Goal: Information Seeking & Learning: Learn about a topic

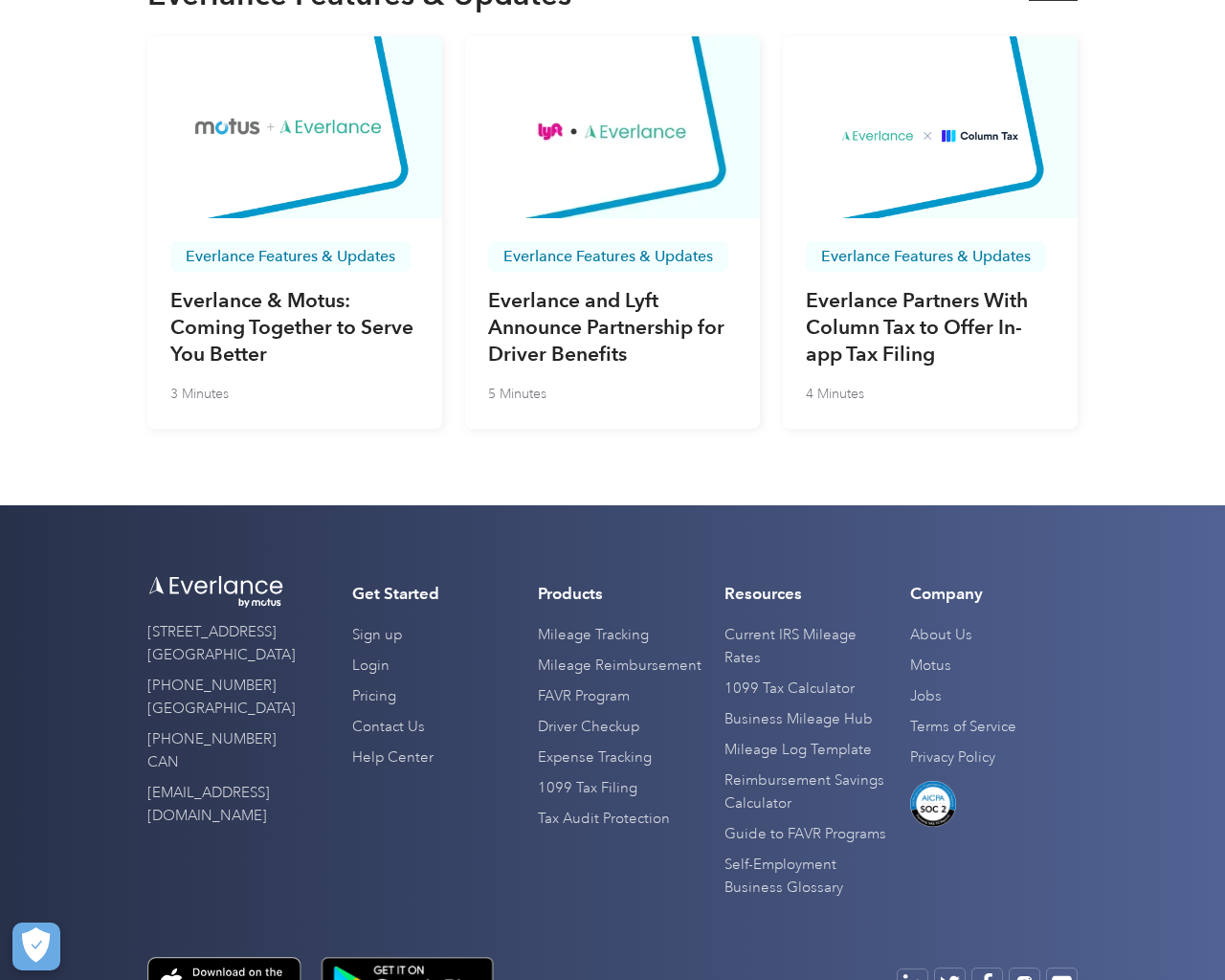
scroll to position [6506, 0]
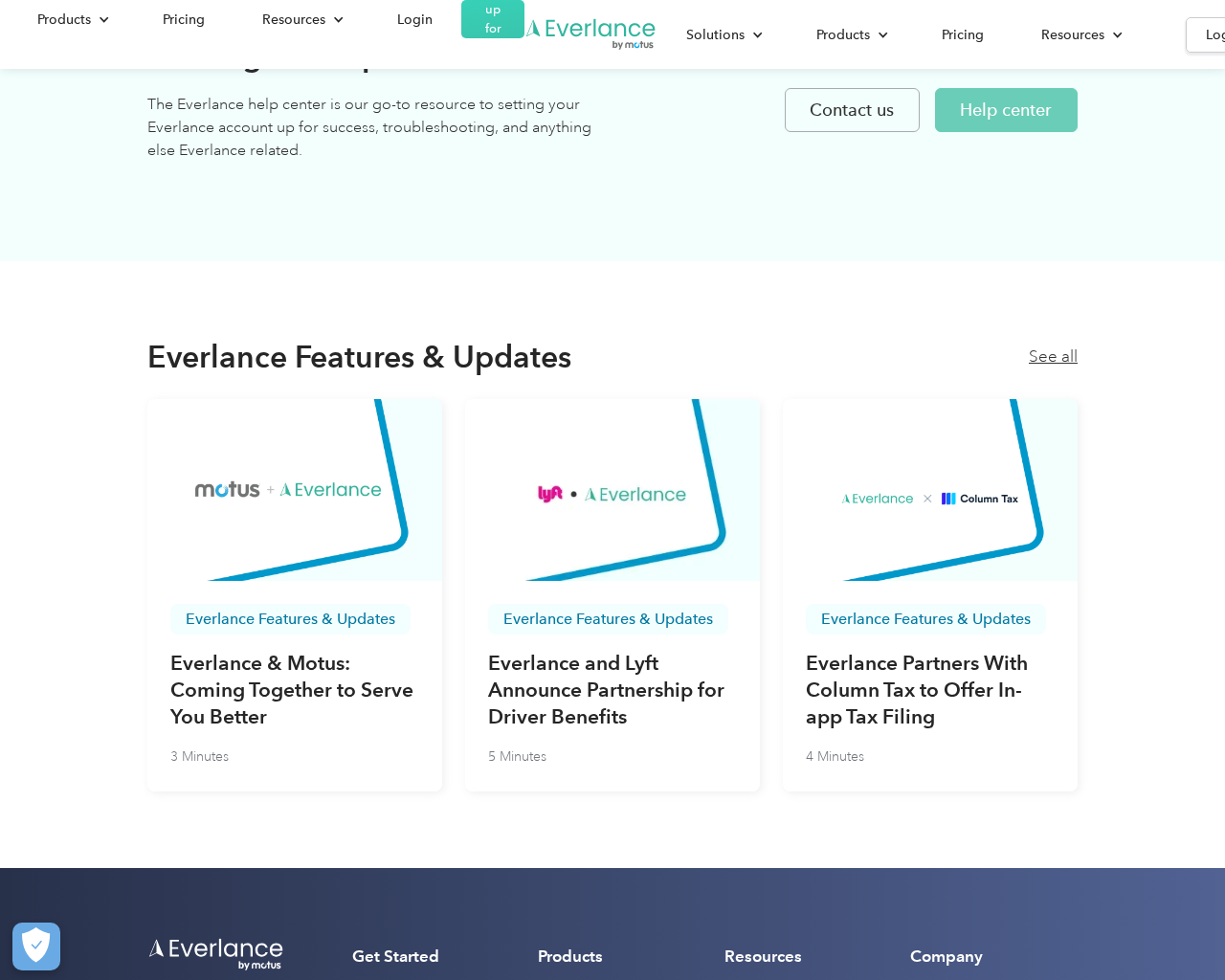
scroll to position [6506, 0]
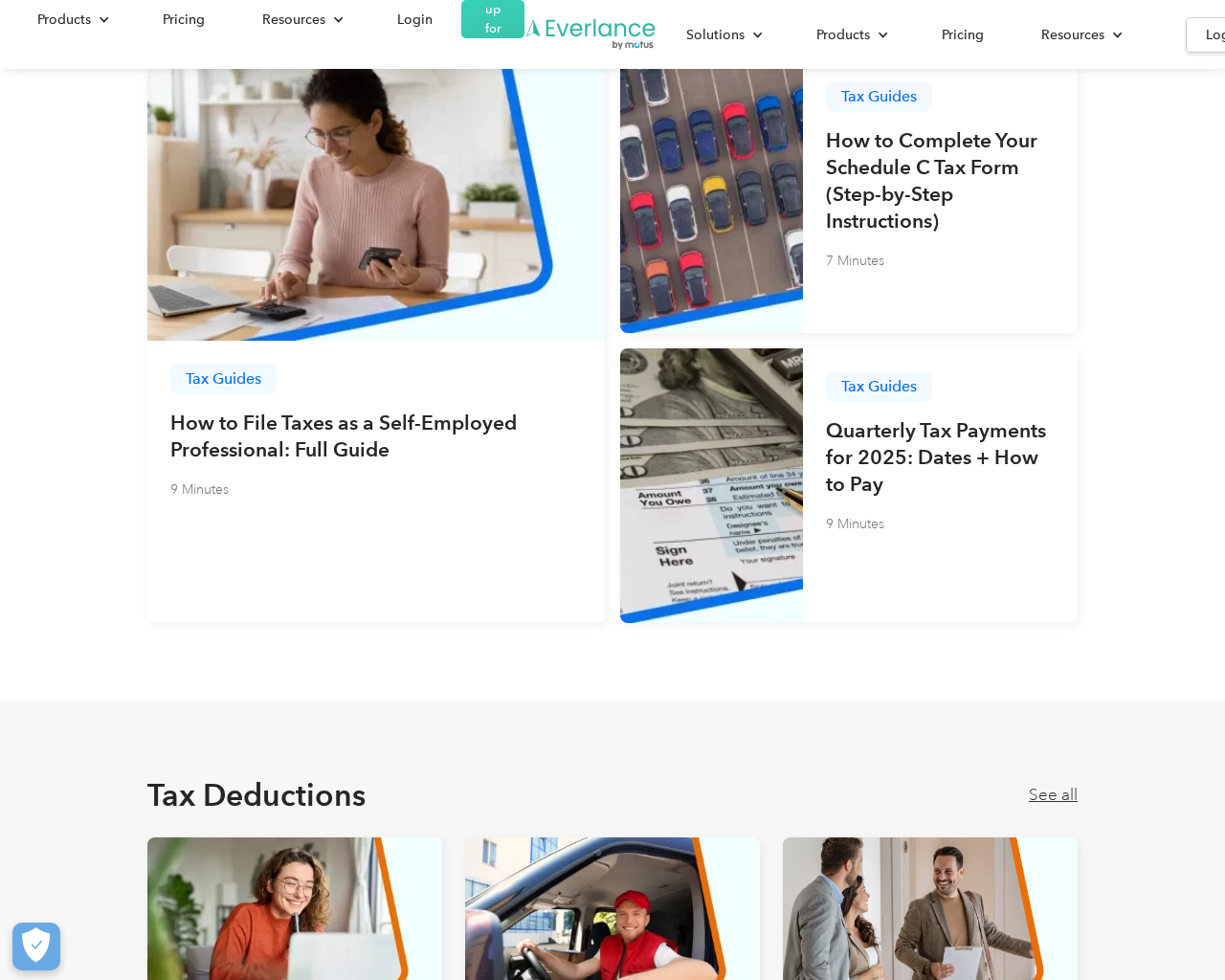
scroll to position [1717, 0]
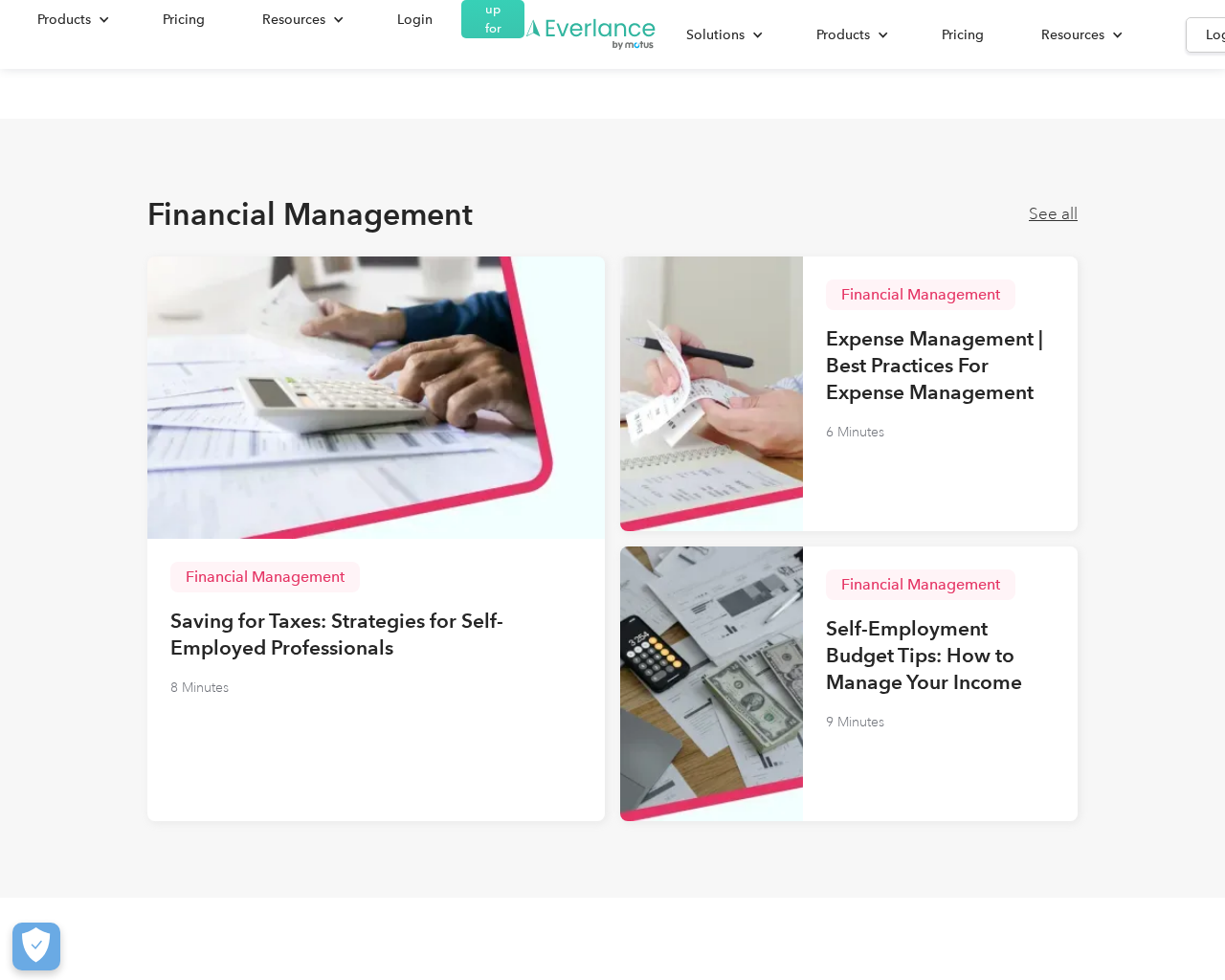
scroll to position [4609, 0]
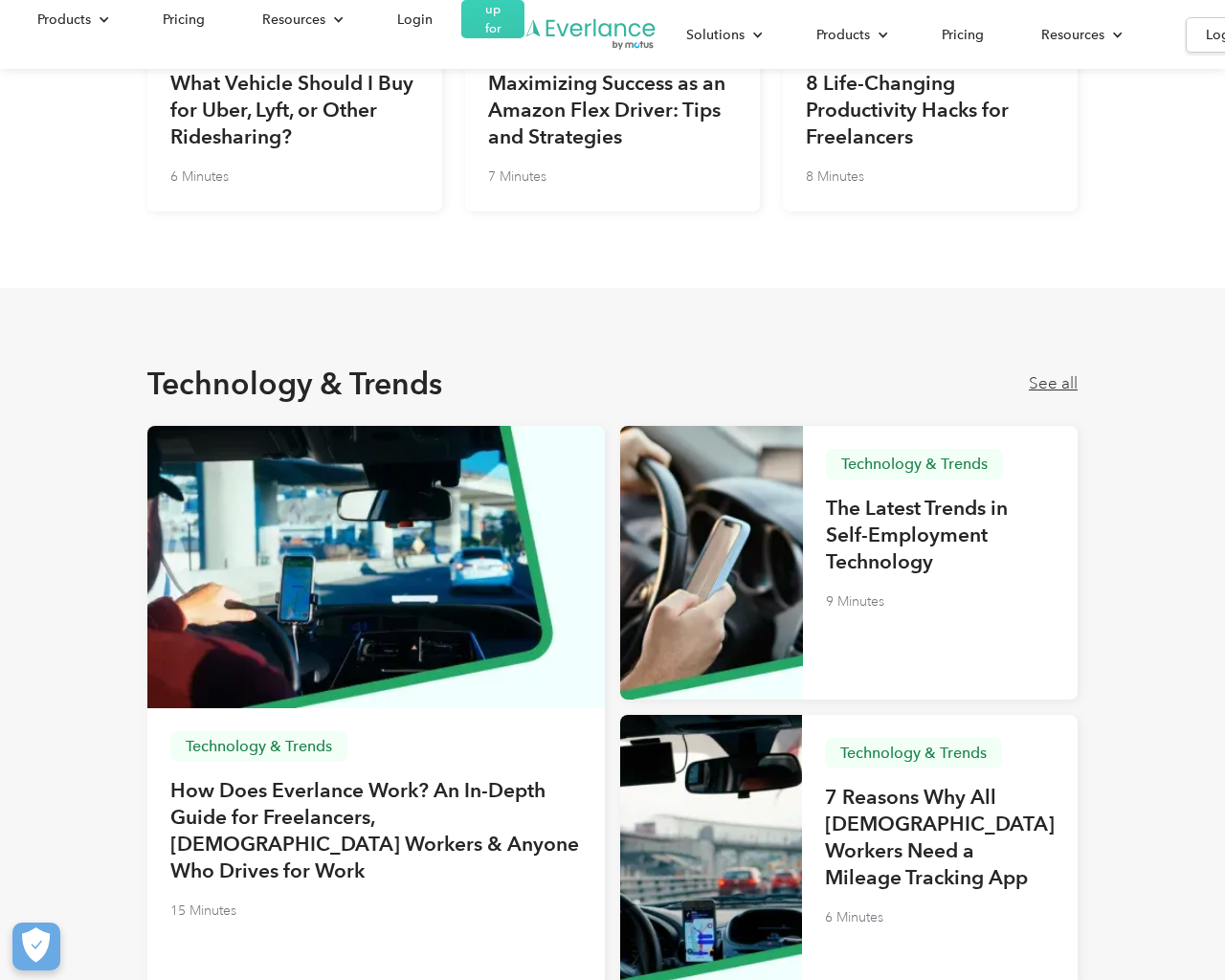
scroll to position [5216, 0]
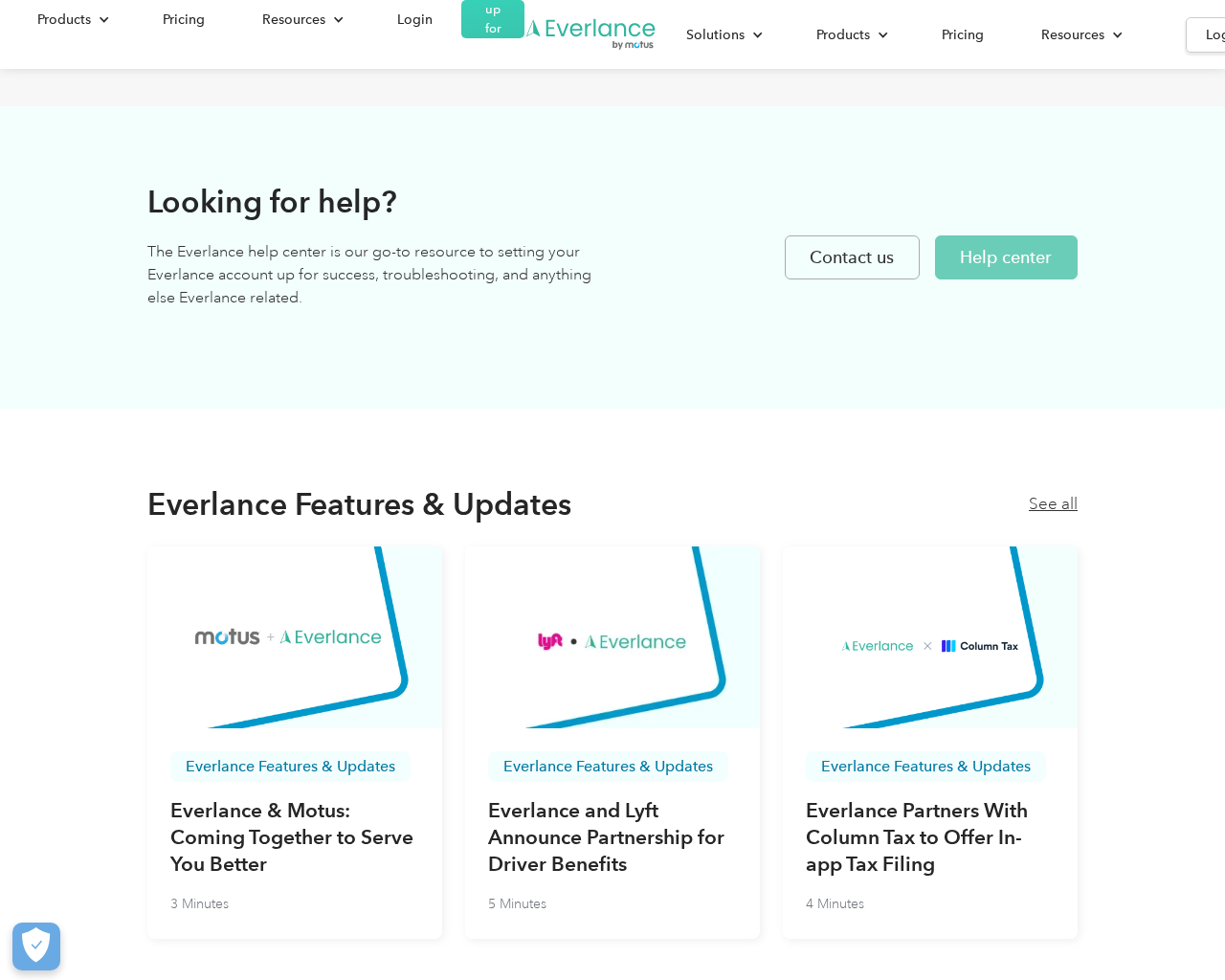
scroll to position [6297, 0]
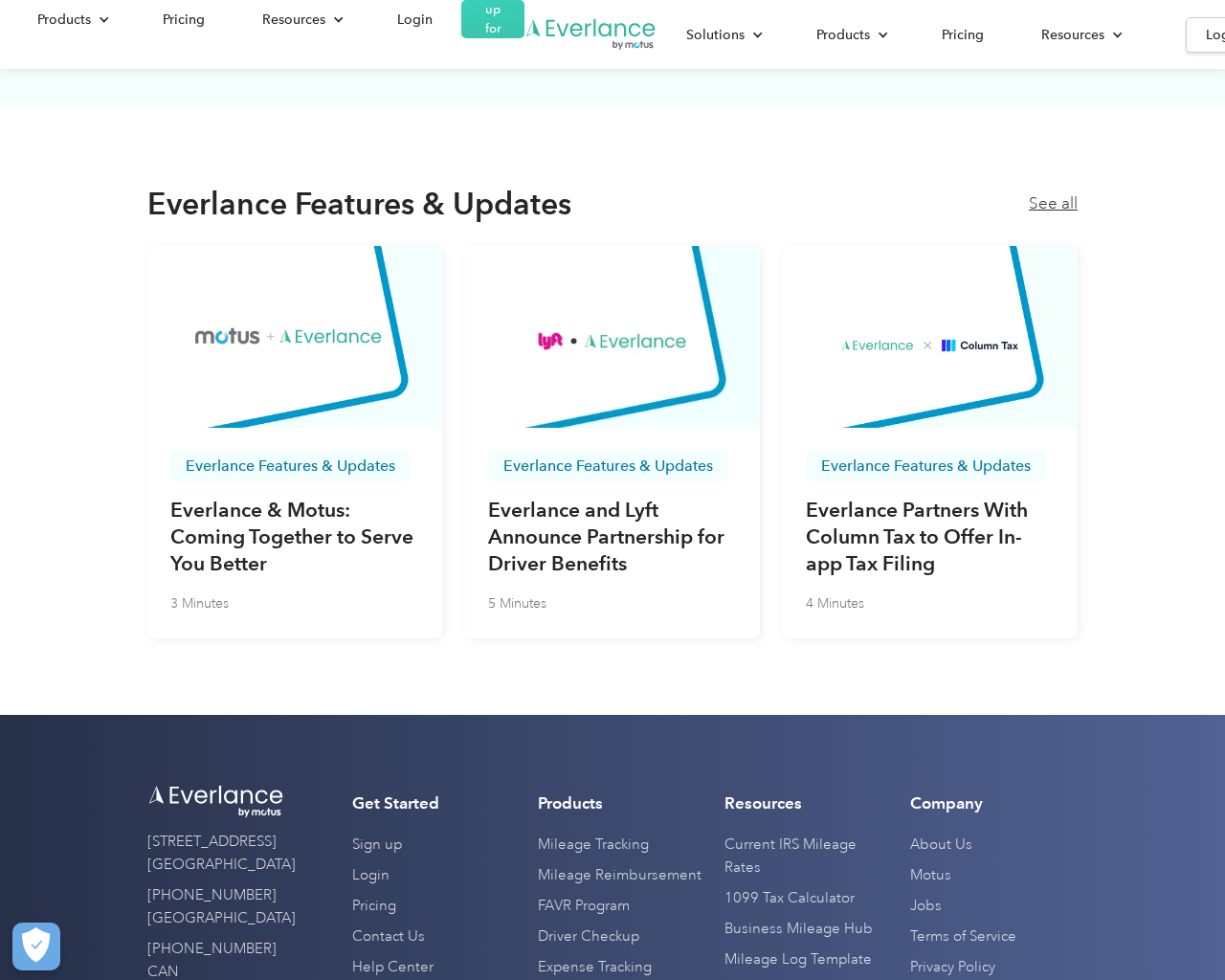
scroll to position [5712, 0]
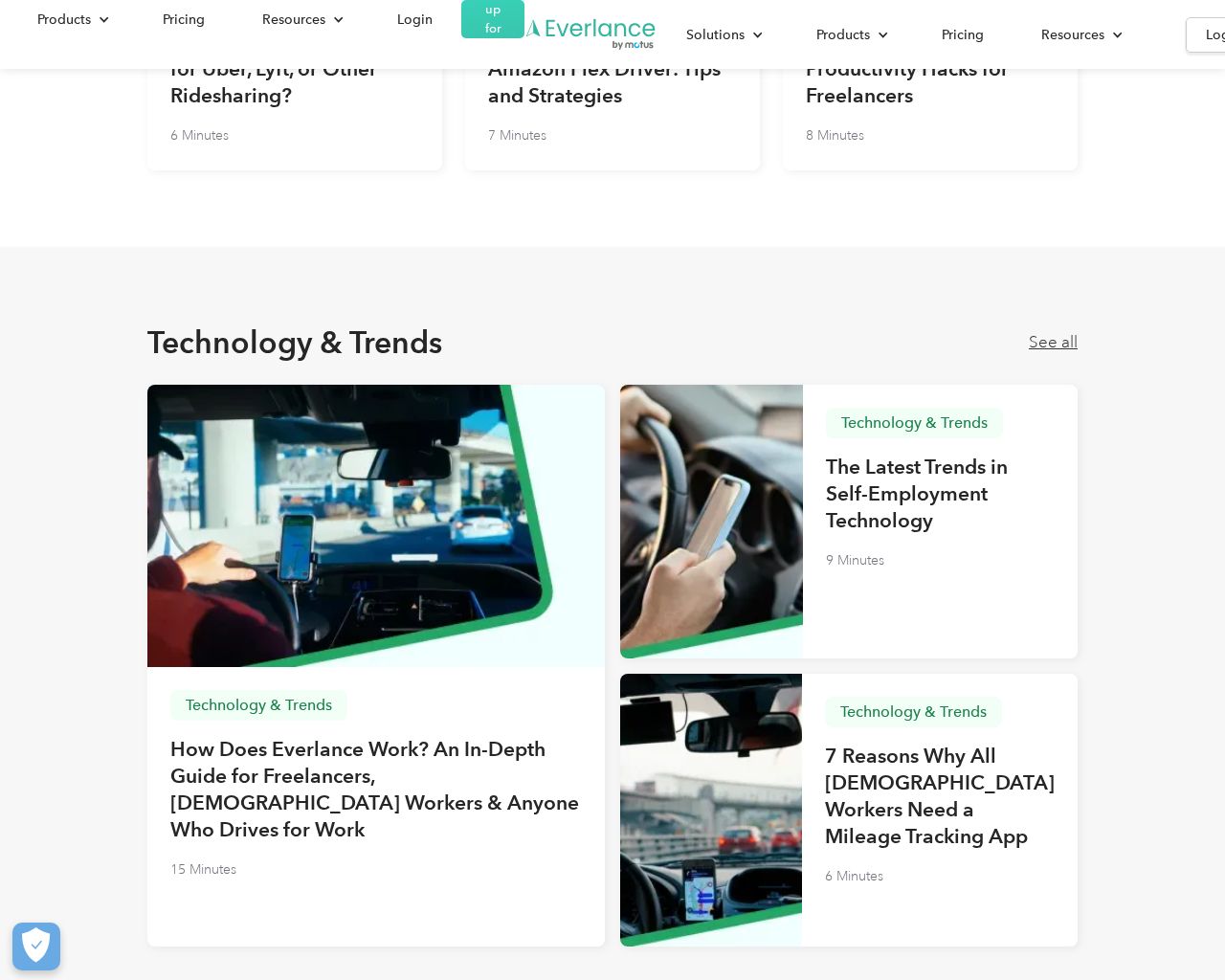
scroll to position [5834, 0]
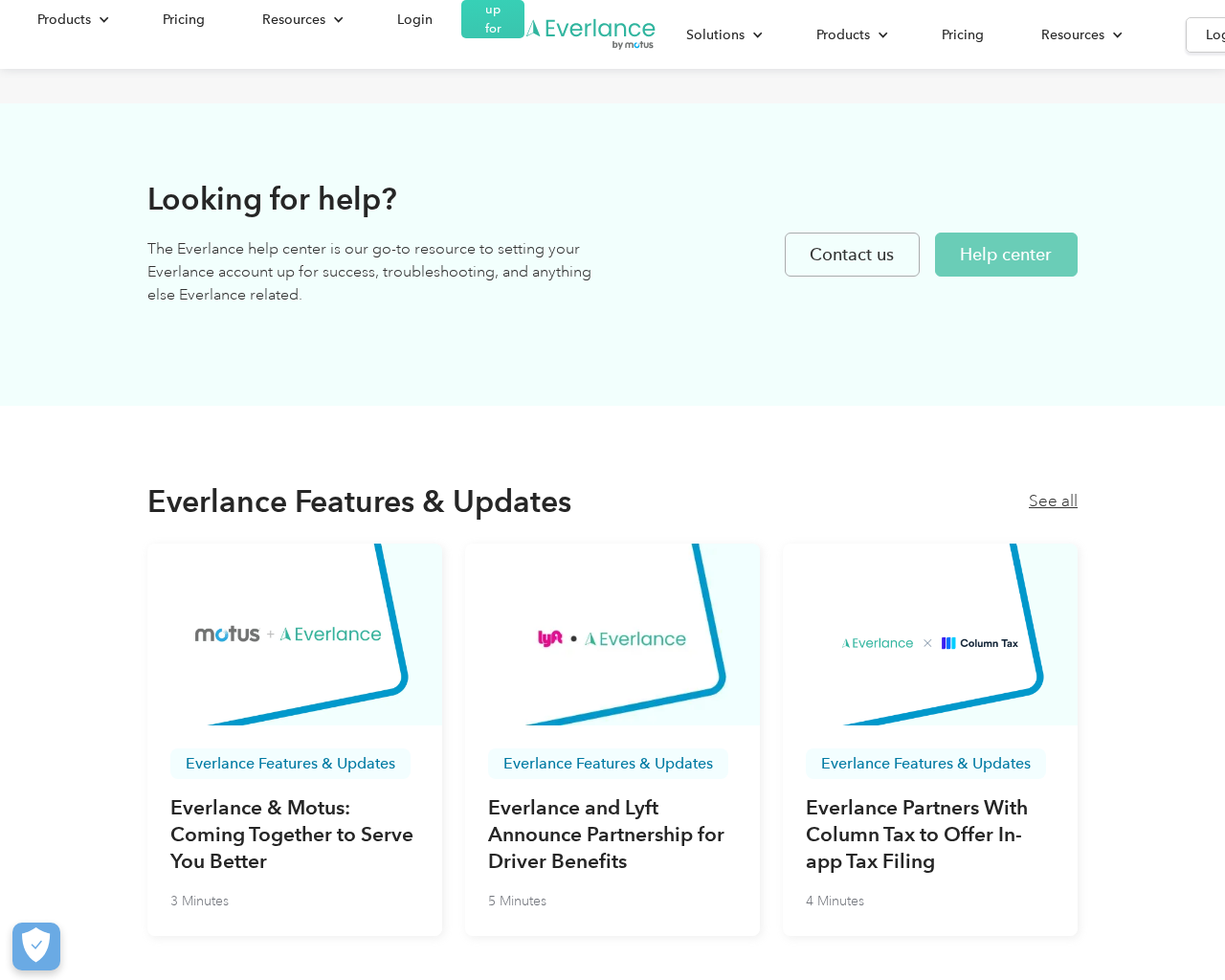
scroll to position [6297, 0]
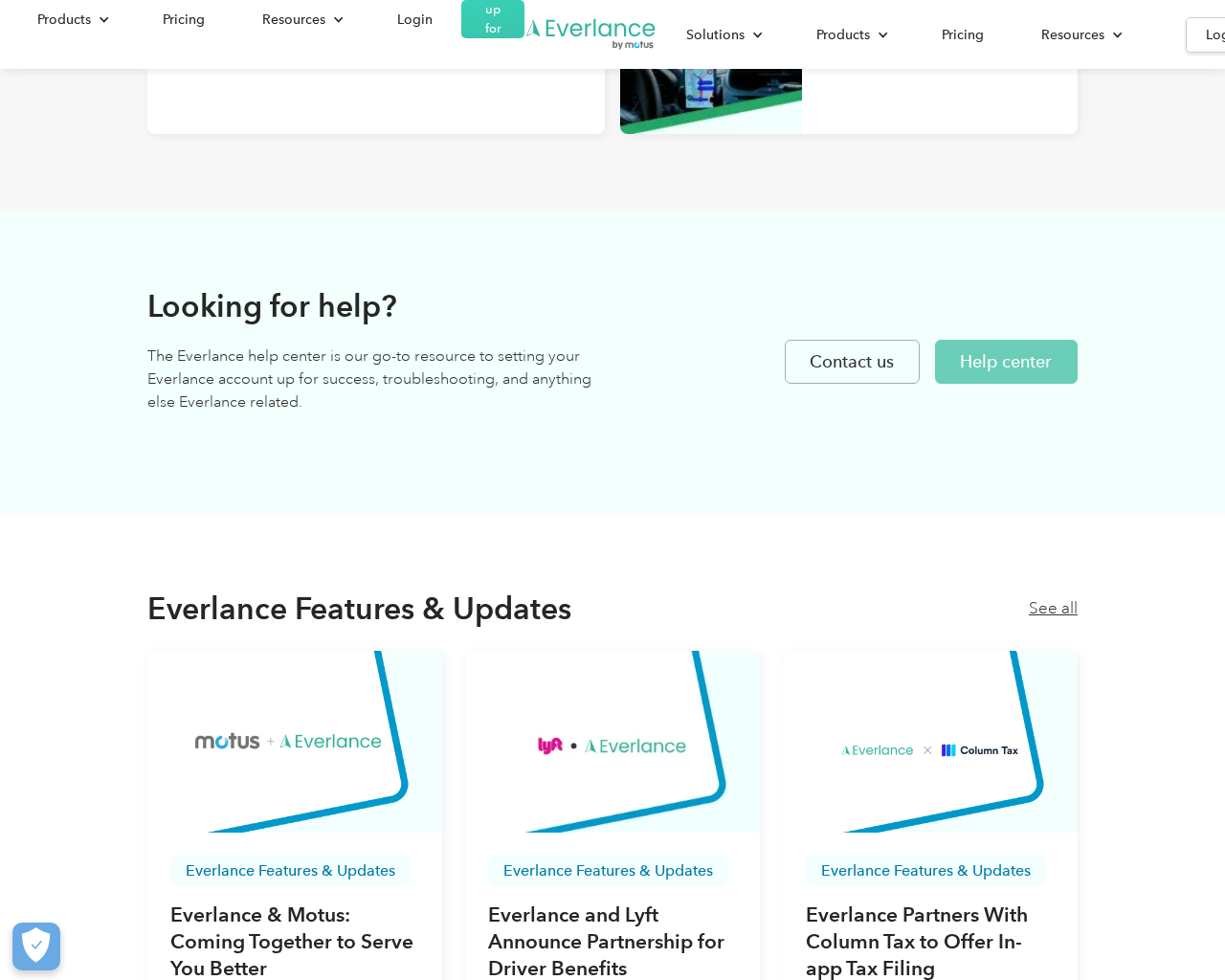
scroll to position [5995, 0]
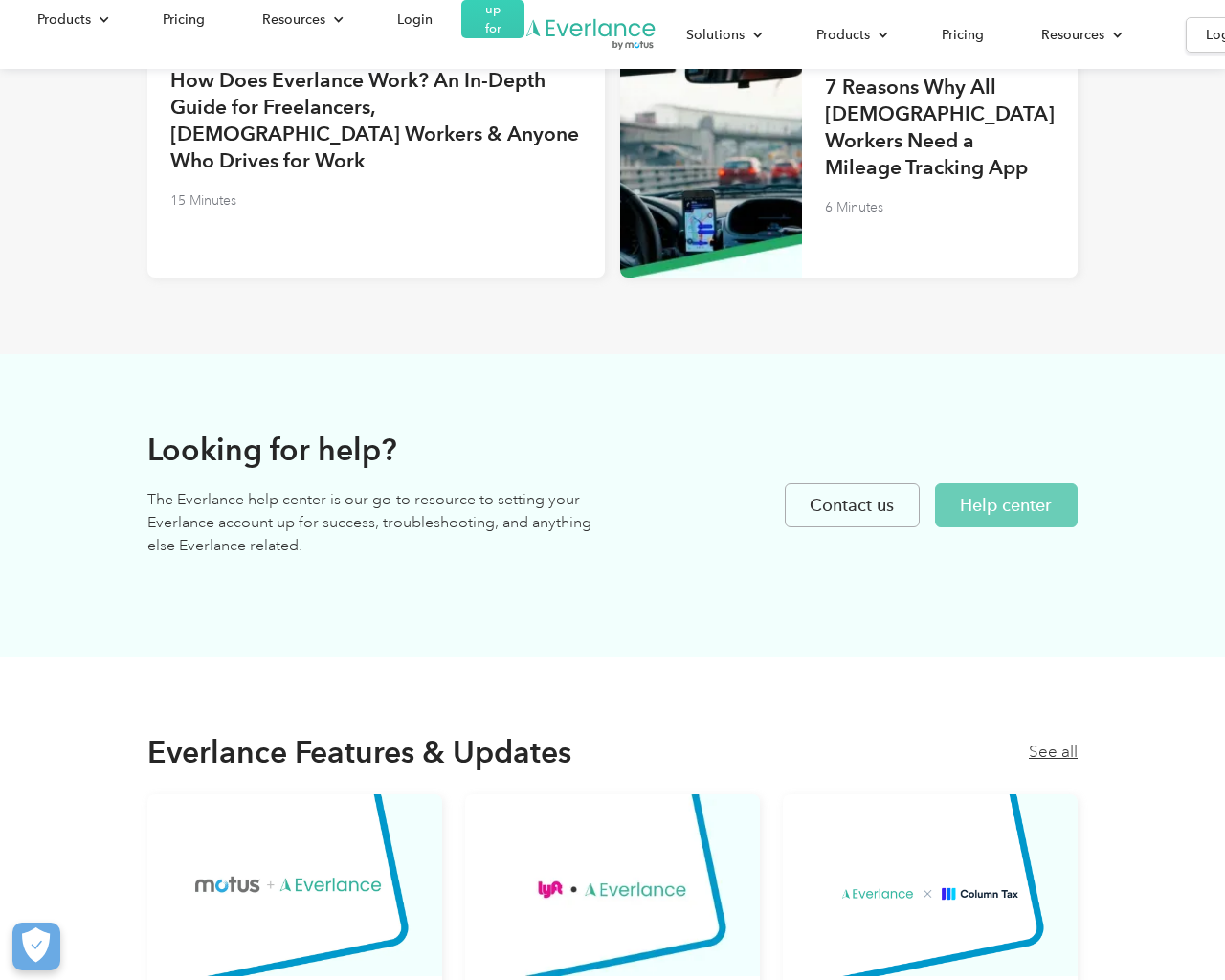
scroll to position [5431, 0]
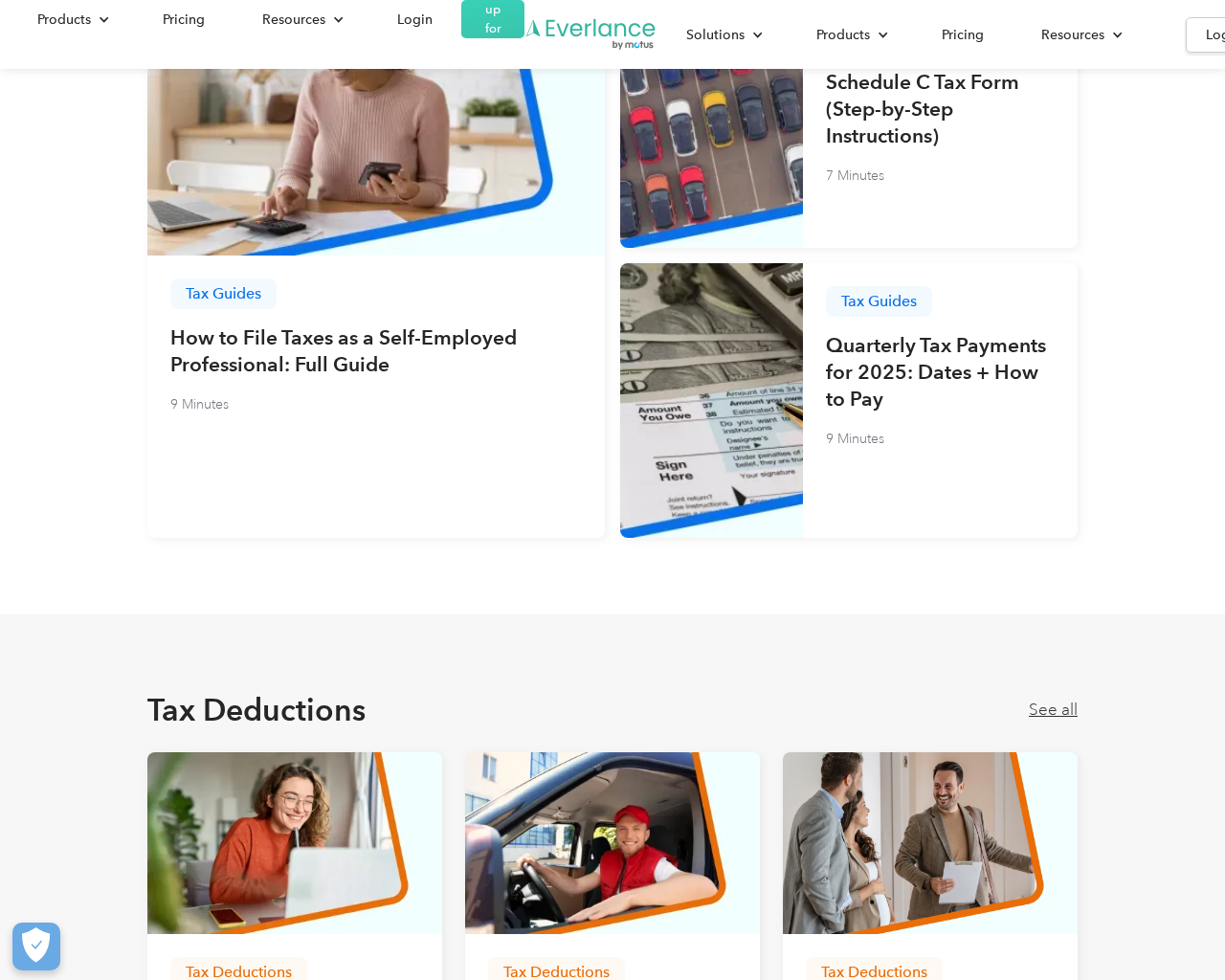
scroll to position [2344, 0]
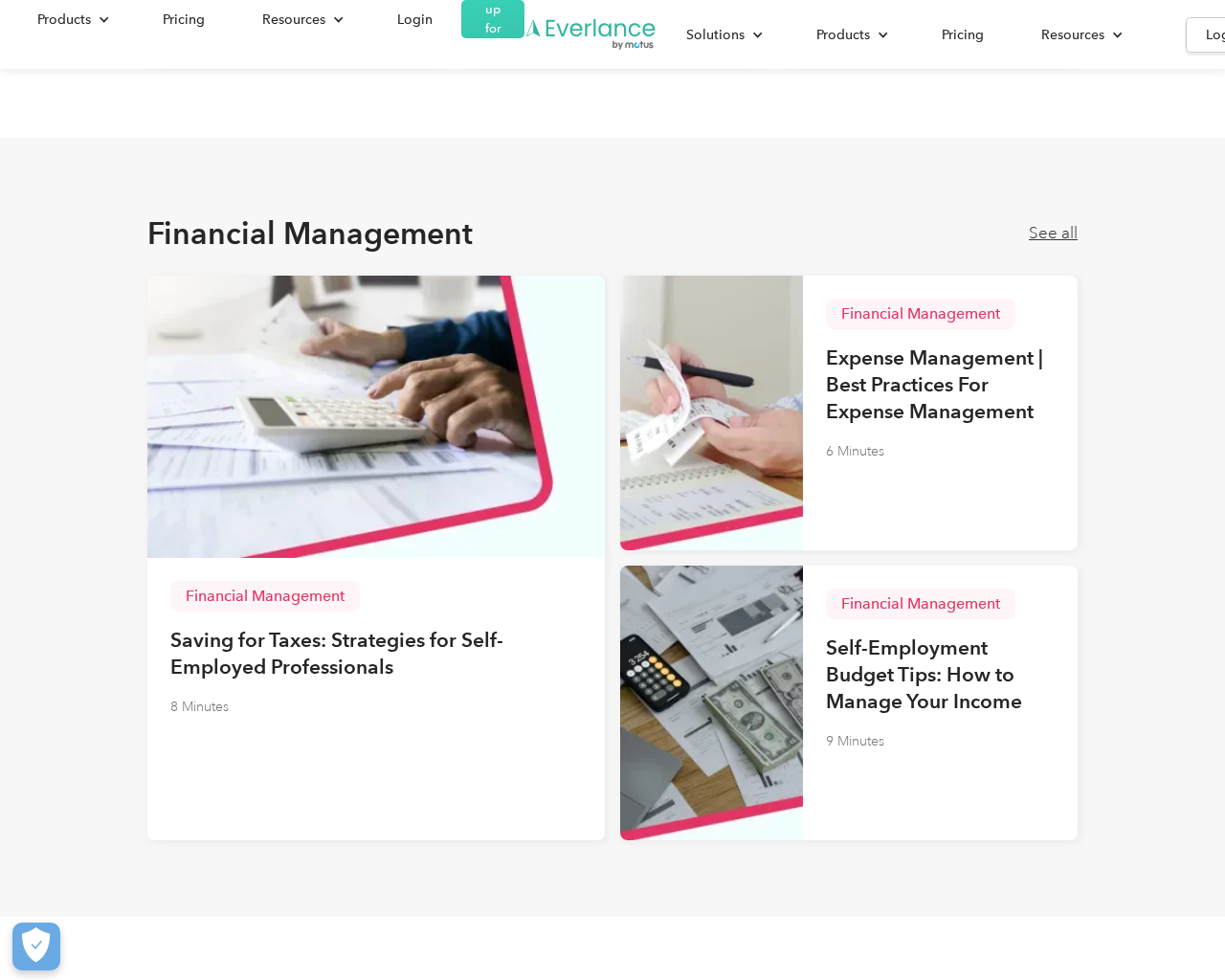
scroll to position [3829, 0]
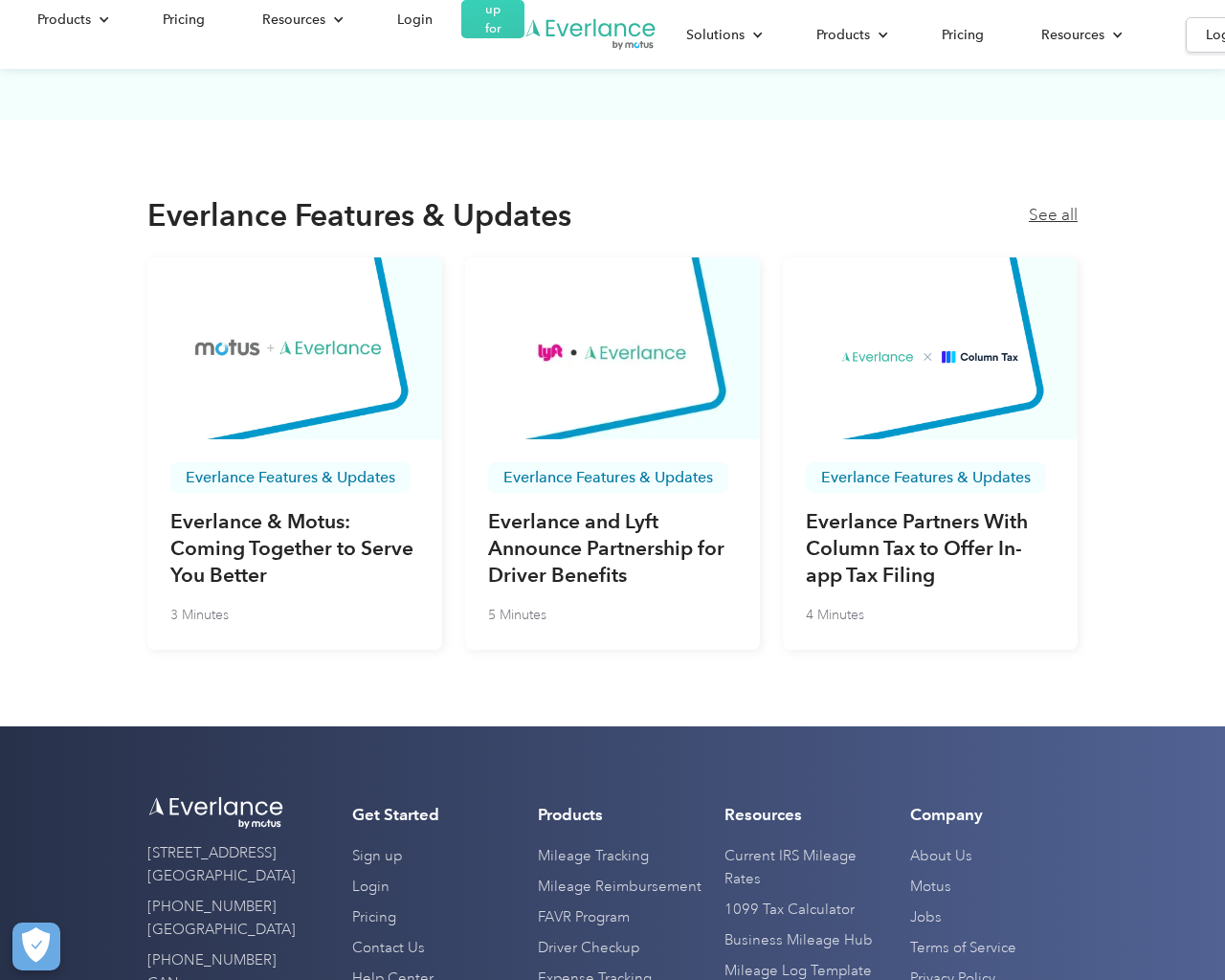
scroll to position [6297, 0]
